Goal: Find specific fact: Find specific fact

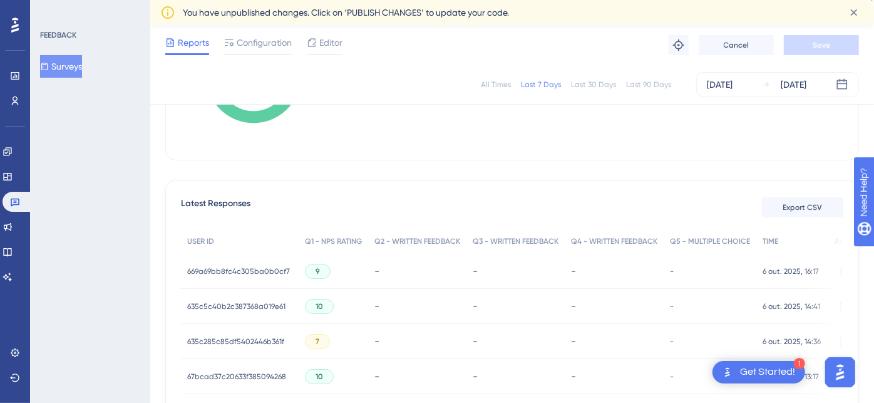
scroll to position [278, 0]
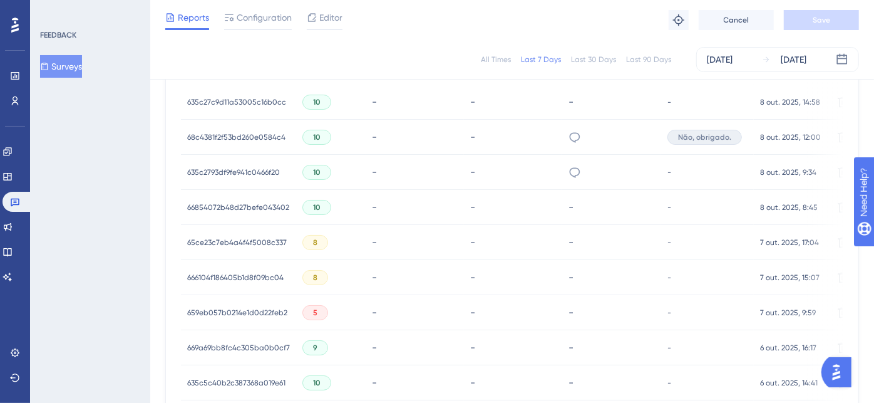
scroll to position [348, 0]
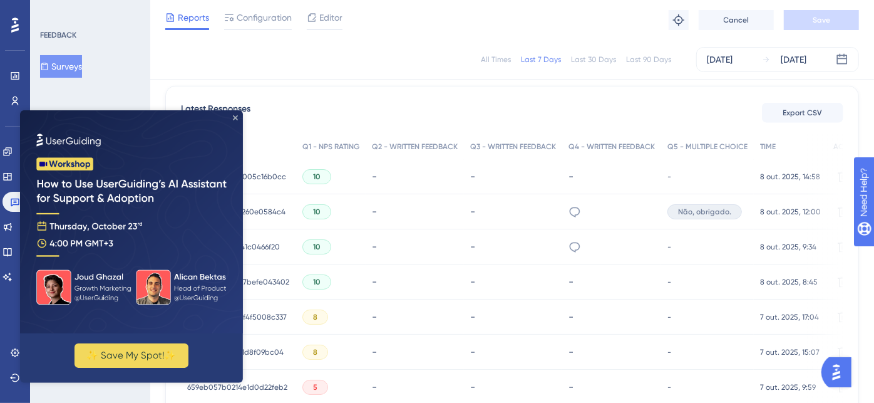
click at [237, 116] on icon "Close Preview" at bounding box center [235, 117] width 5 height 5
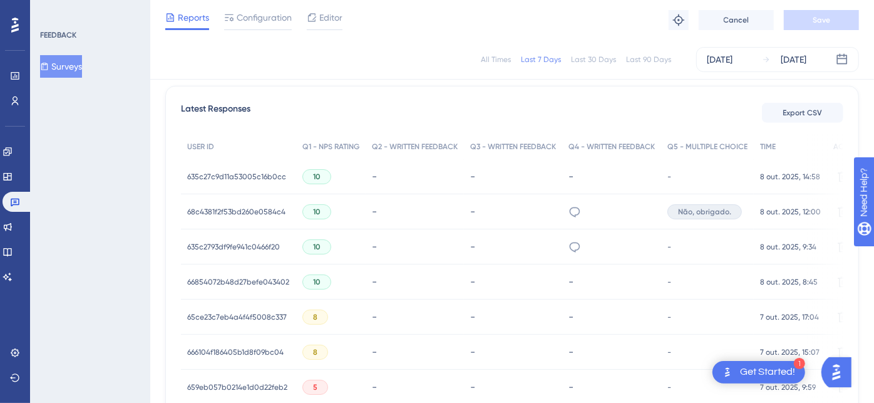
click at [228, 243] on span "635c2793df9fe941c0466f20" at bounding box center [233, 247] width 93 height 10
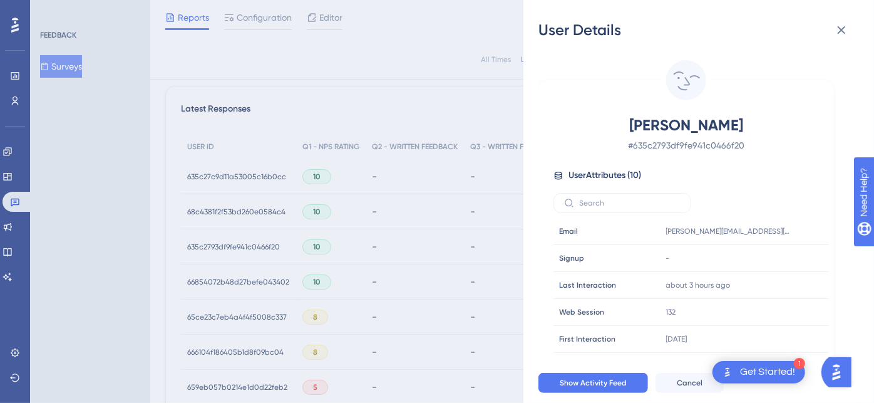
drag, startPoint x: 633, startPoint y: 127, endPoint x: 749, endPoint y: 120, distance: 116.0
click at [749, 120] on span "[PERSON_NAME]" at bounding box center [686, 125] width 220 height 20
copy span "[PERSON_NAME]"
